Goal: Obtain resource: Download file/media

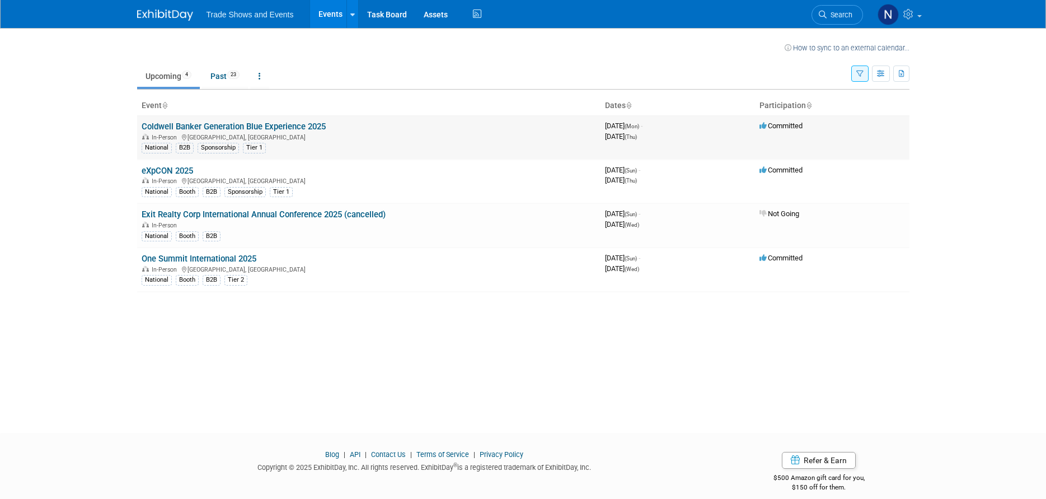
click at [215, 128] on link "Coldwell Banker Generation Blue Experience 2025" at bounding box center [234, 126] width 184 height 10
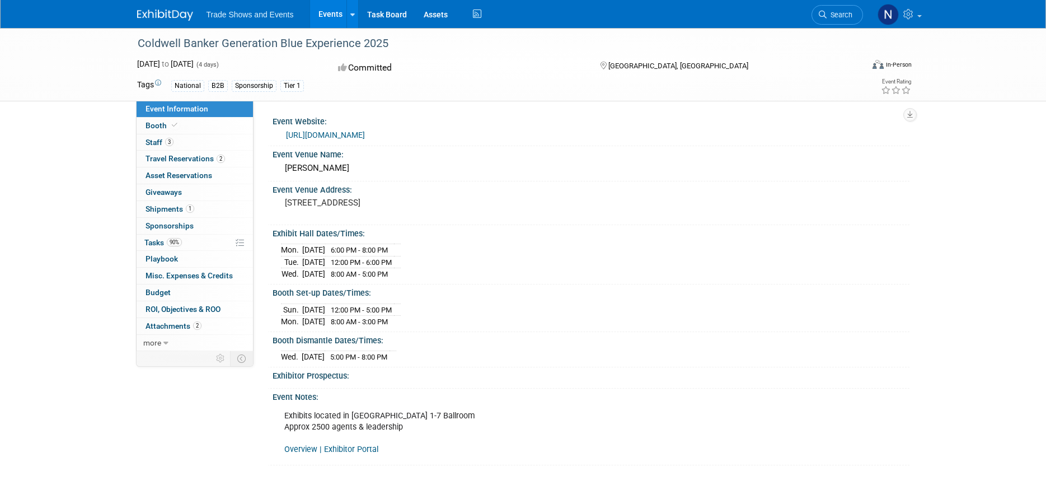
click at [365, 135] on link "[URL][DOMAIN_NAME]" at bounding box center [325, 134] width 79 height 9
click at [163, 342] on icon at bounding box center [165, 343] width 5 height 8
click at [170, 327] on span "Attachments 2" at bounding box center [173, 325] width 56 height 9
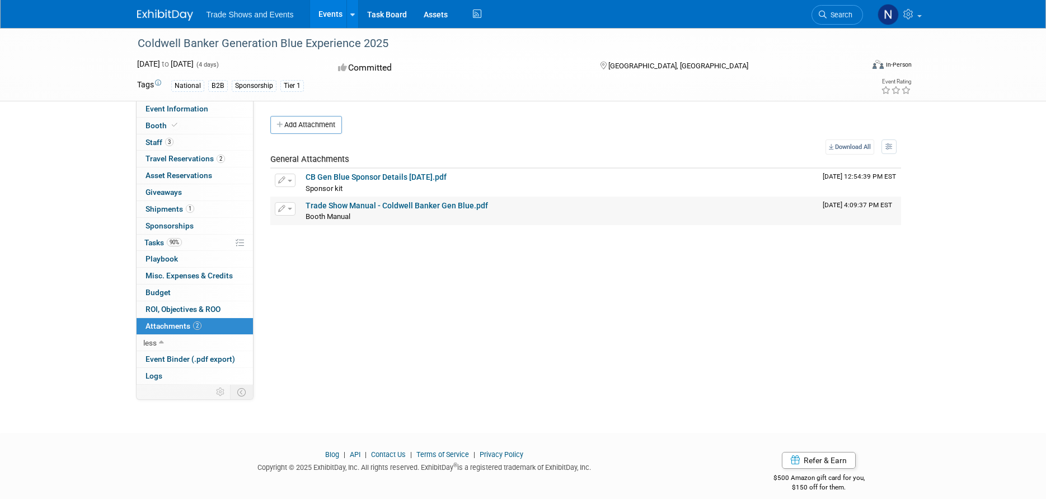
click at [368, 204] on link "Trade Show Manual - Coldwell Banker Gen Blue.pdf" at bounding box center [396, 205] width 182 height 9
